Goal: Check status

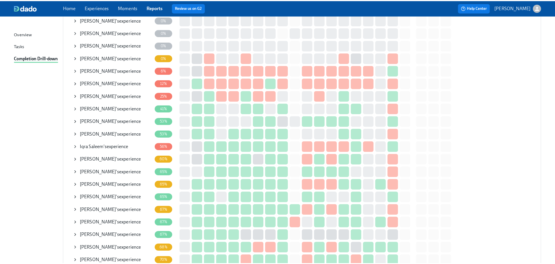
scroll to position [116, 0]
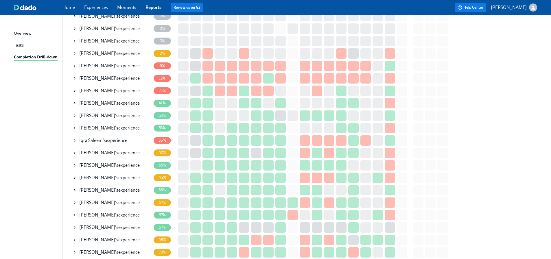
click at [74, 165] on icon at bounding box center [74, 165] width 1 height 2
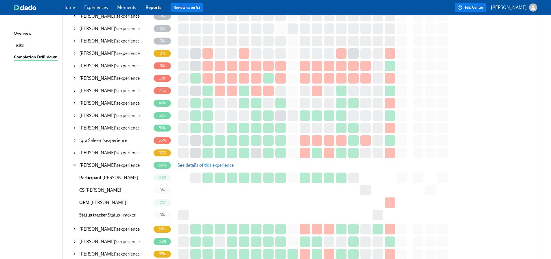
click at [186, 163] on span "See details of this experience" at bounding box center [206, 166] width 56 height 6
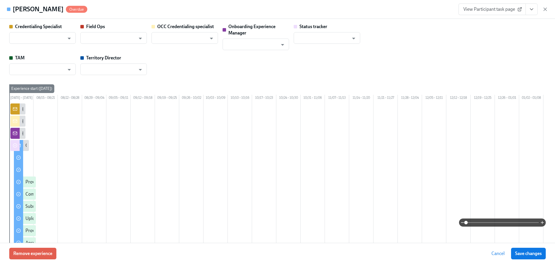
type input "[PERSON_NAME]"
type input "[PERSON_NAME][DEMOGRAPHIC_DATA]"
type input "[PERSON_NAME]"
type input "Status Tracker"
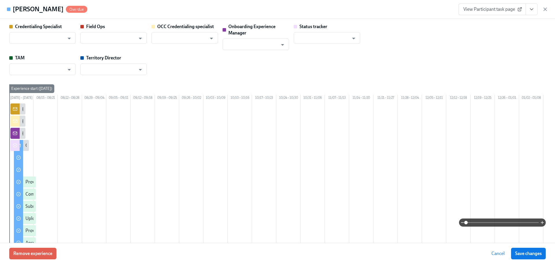
type input "[PERSON_NAME]"
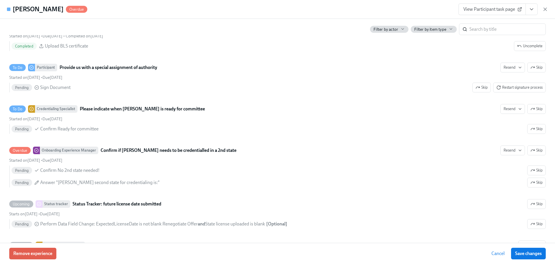
scroll to position [1475, 0]
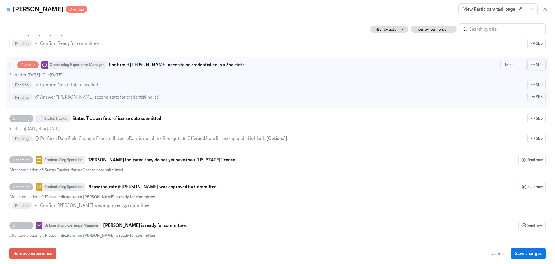
click at [531, 67] on icon "button" at bounding box center [533, 64] width 5 height 5
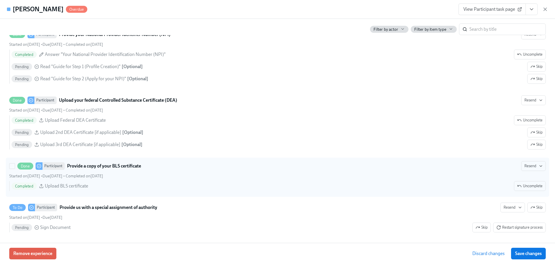
scroll to position [1308, 0]
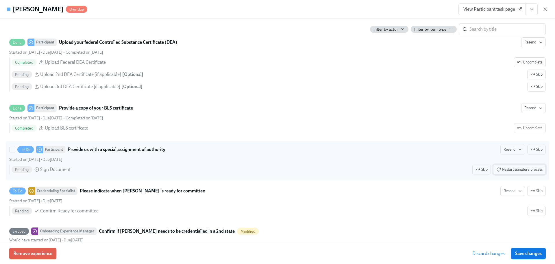
click at [503, 172] on span "Restart signature process" at bounding box center [520, 169] width 46 height 6
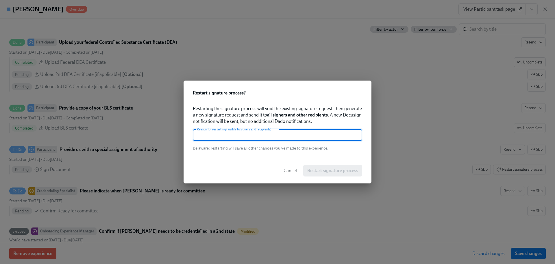
drag, startPoint x: 285, startPoint y: 135, endPoint x: 281, endPoint y: 134, distance: 3.8
click at [284, 135] on input "text" at bounding box center [278, 135] width 170 height 12
type input "For ease of provider"
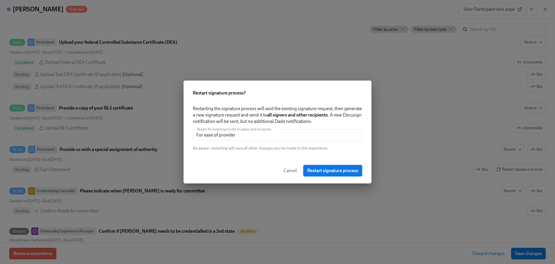
drag, startPoint x: 340, startPoint y: 174, endPoint x: 246, endPoint y: 155, distance: 95.9
click at [340, 174] on button "Restart signature process" at bounding box center [332, 171] width 59 height 12
